Goal: Navigation & Orientation: Find specific page/section

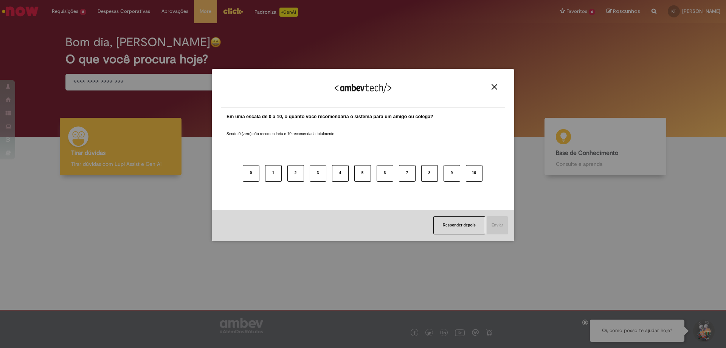
click at [496, 84] on button "Close" at bounding box center [494, 87] width 10 height 6
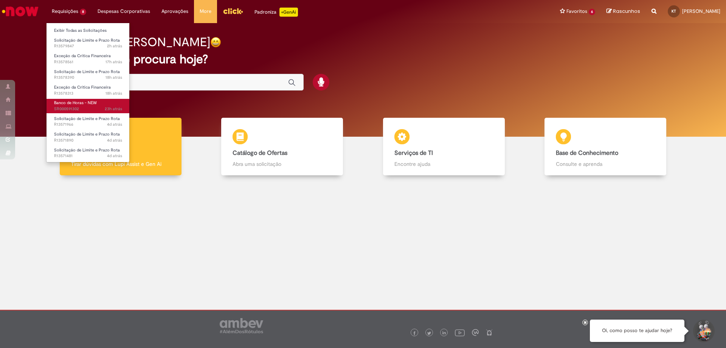
click at [78, 101] on span "Banco de Horas - NEW" at bounding box center [75, 103] width 43 height 6
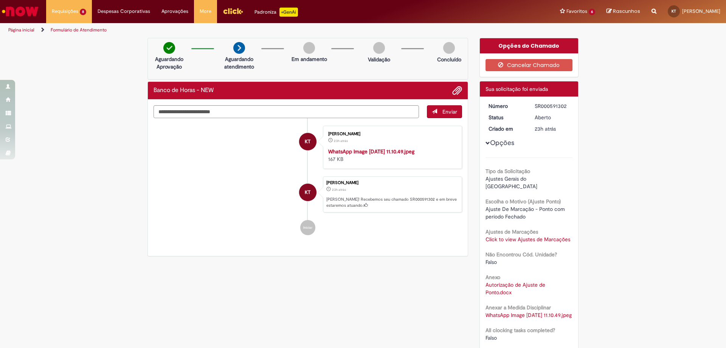
click at [20, 6] on img "Ir para a Homepage" at bounding box center [20, 11] width 39 height 15
